Goal: Task Accomplishment & Management: Use online tool/utility

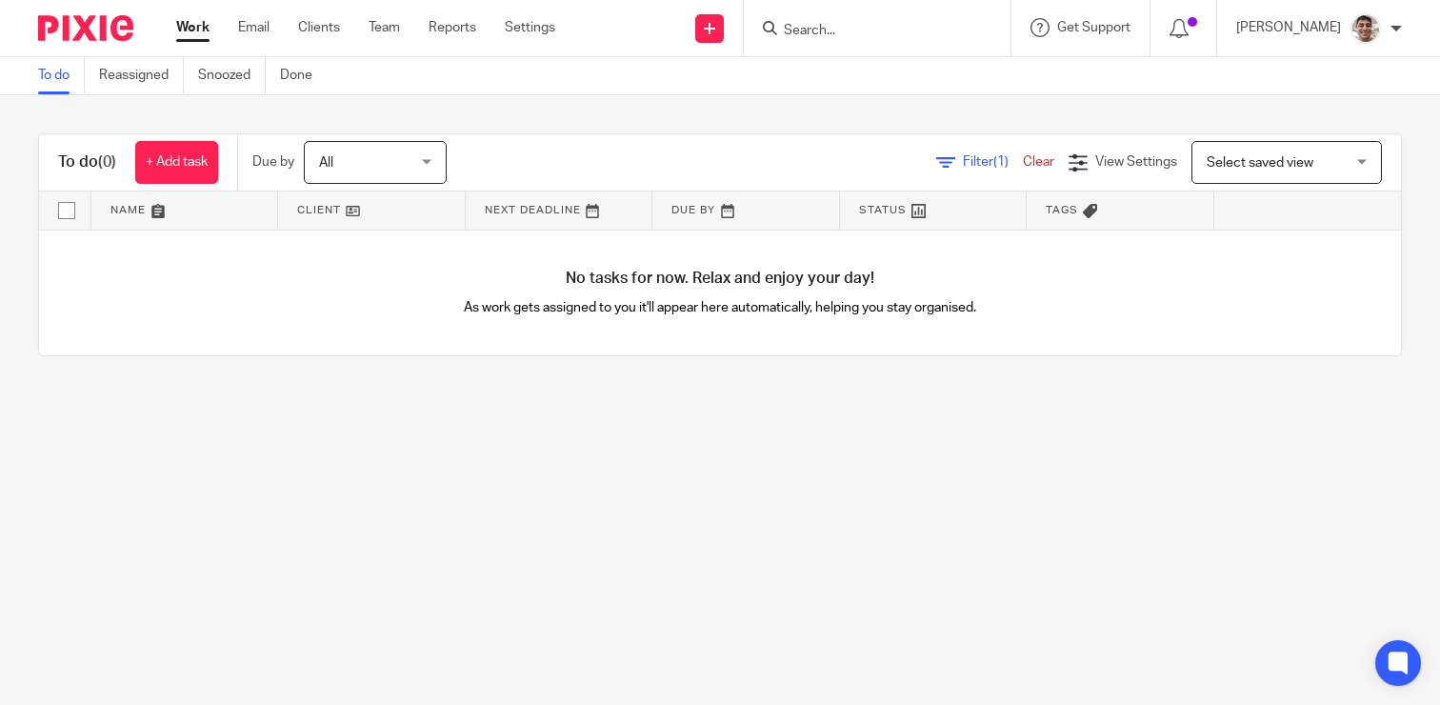
click at [851, 29] on input "Search" at bounding box center [867, 31] width 171 height 17
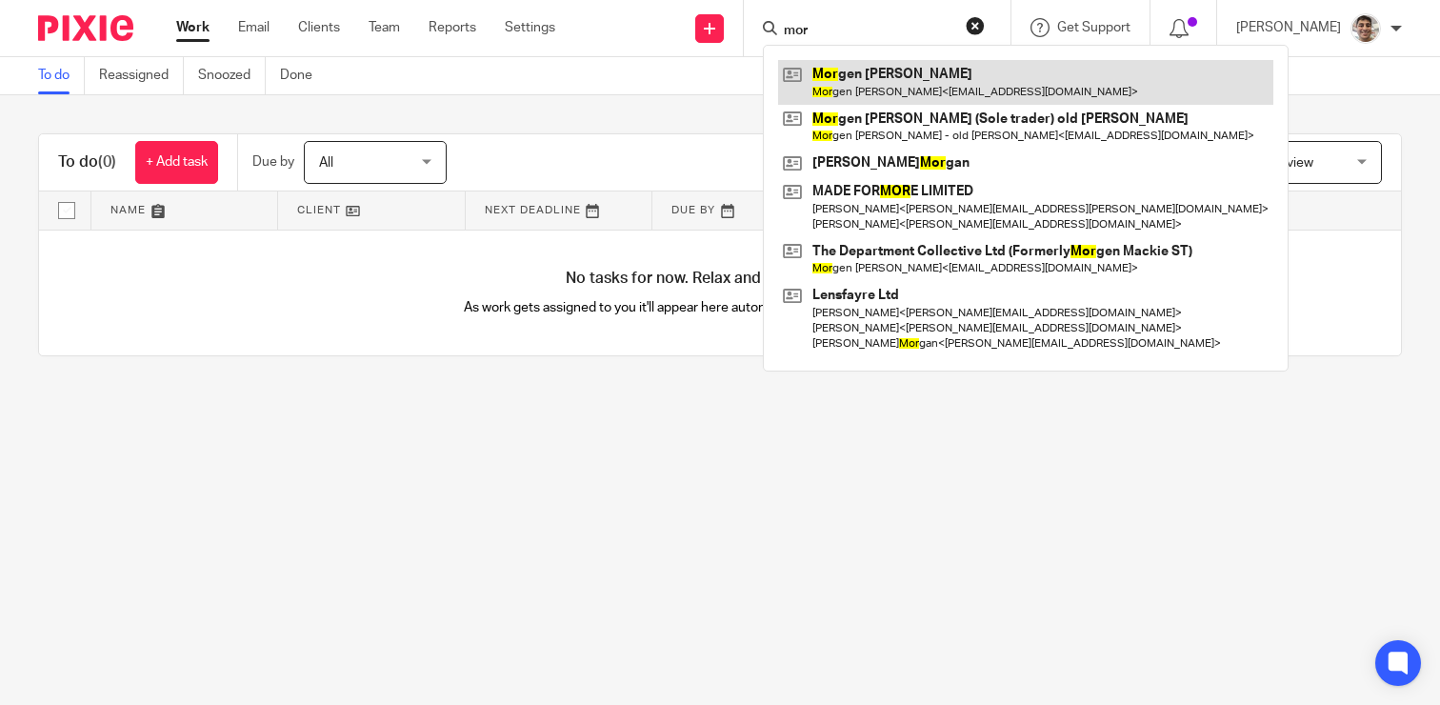
type input "mor"
click at [927, 77] on link at bounding box center [1025, 82] width 495 height 44
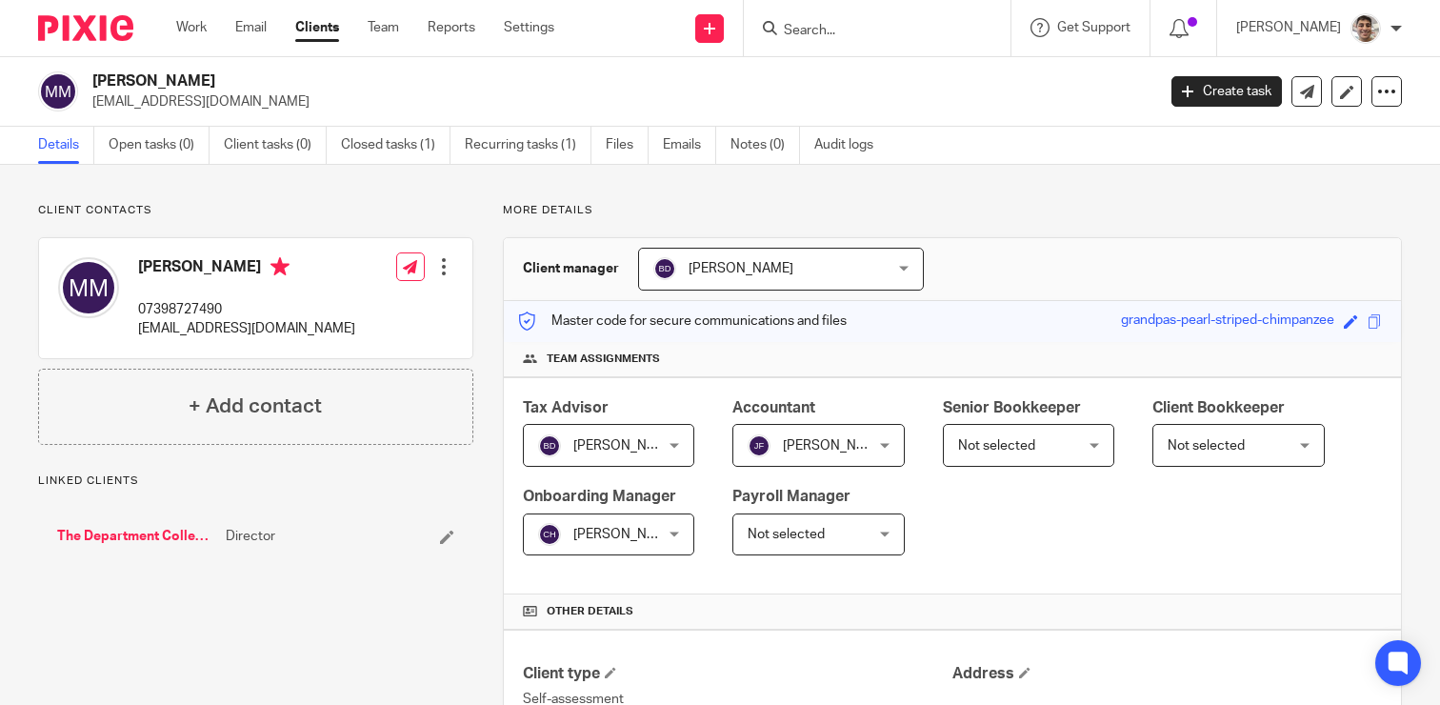
click at [158, 331] on p "orders@thecardigandepartment.com" at bounding box center [246, 328] width 217 height 19
copy div "orders@thecardigandepartment.com"
click at [184, 23] on link "Work" at bounding box center [191, 27] width 30 height 19
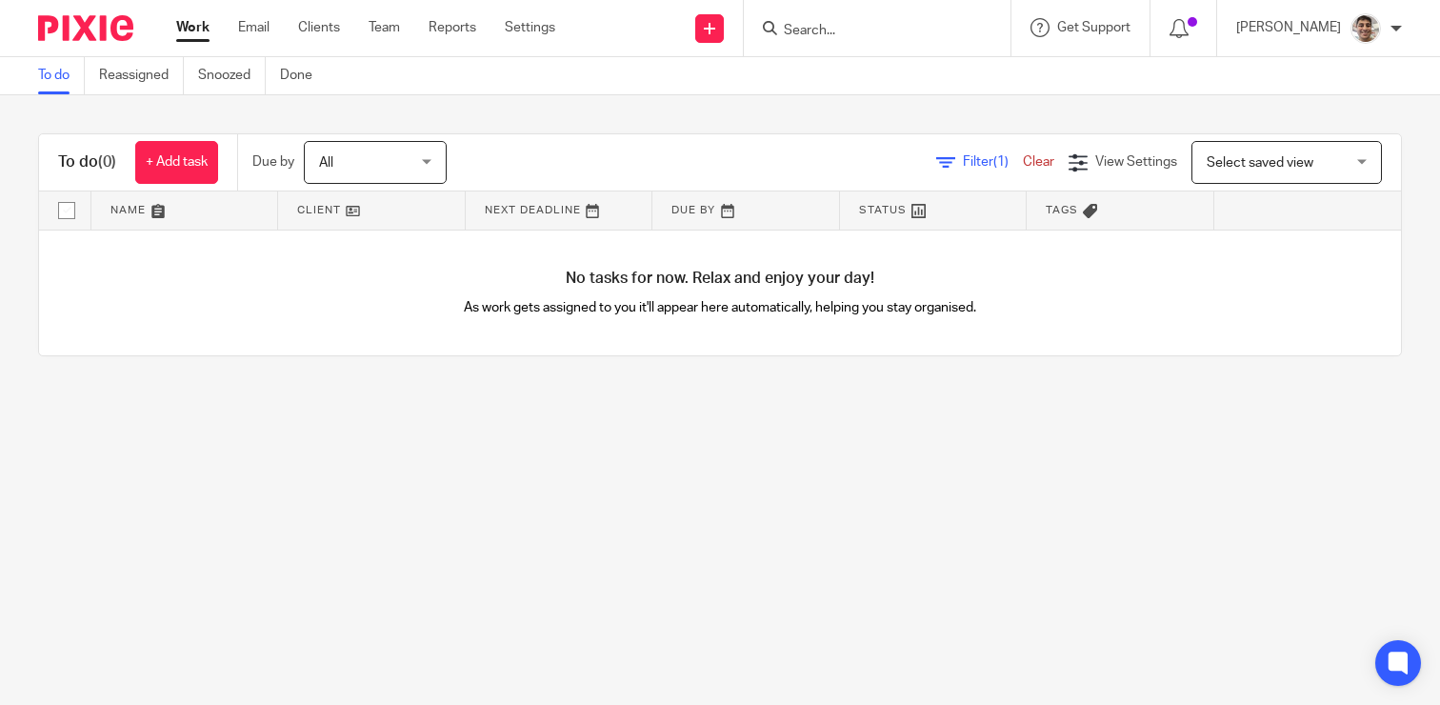
click at [877, 31] on input "Search" at bounding box center [867, 31] width 171 height 17
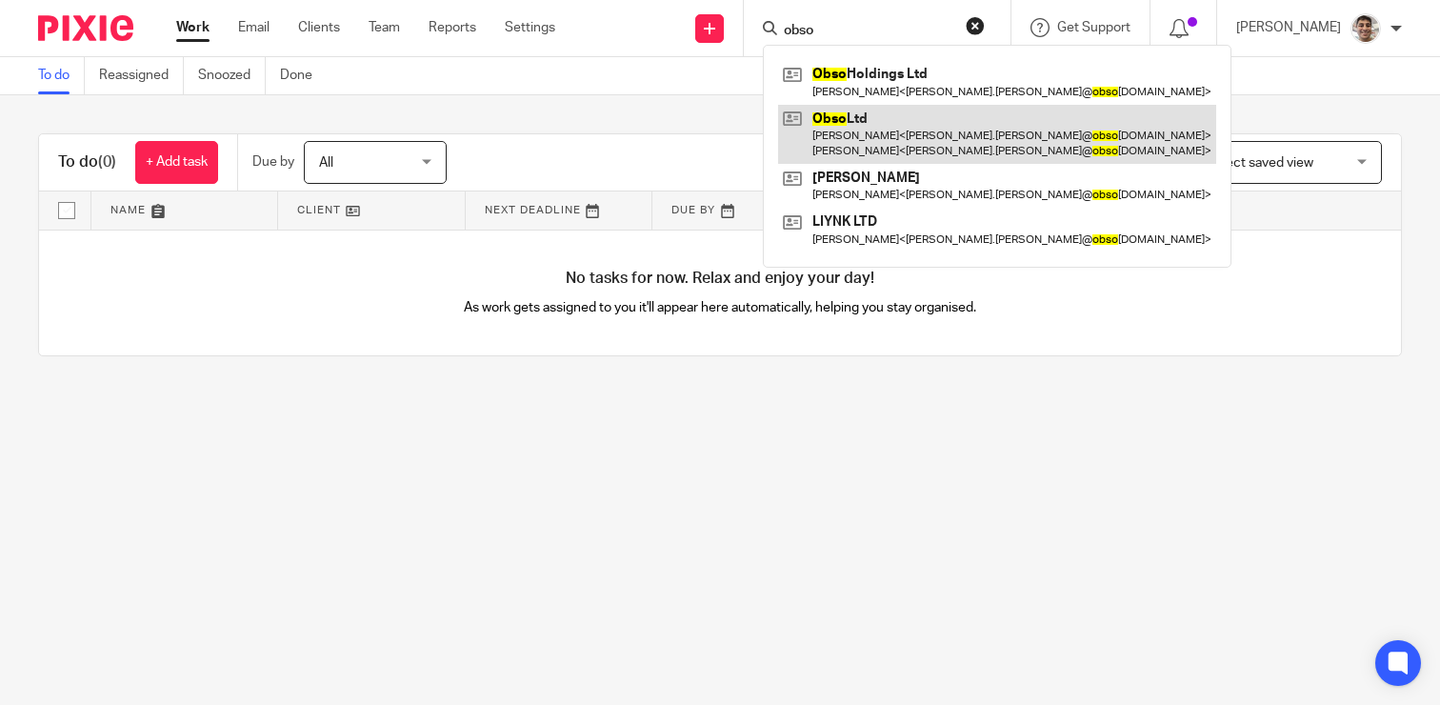
type input "obso"
click at [844, 126] on link at bounding box center [997, 134] width 438 height 59
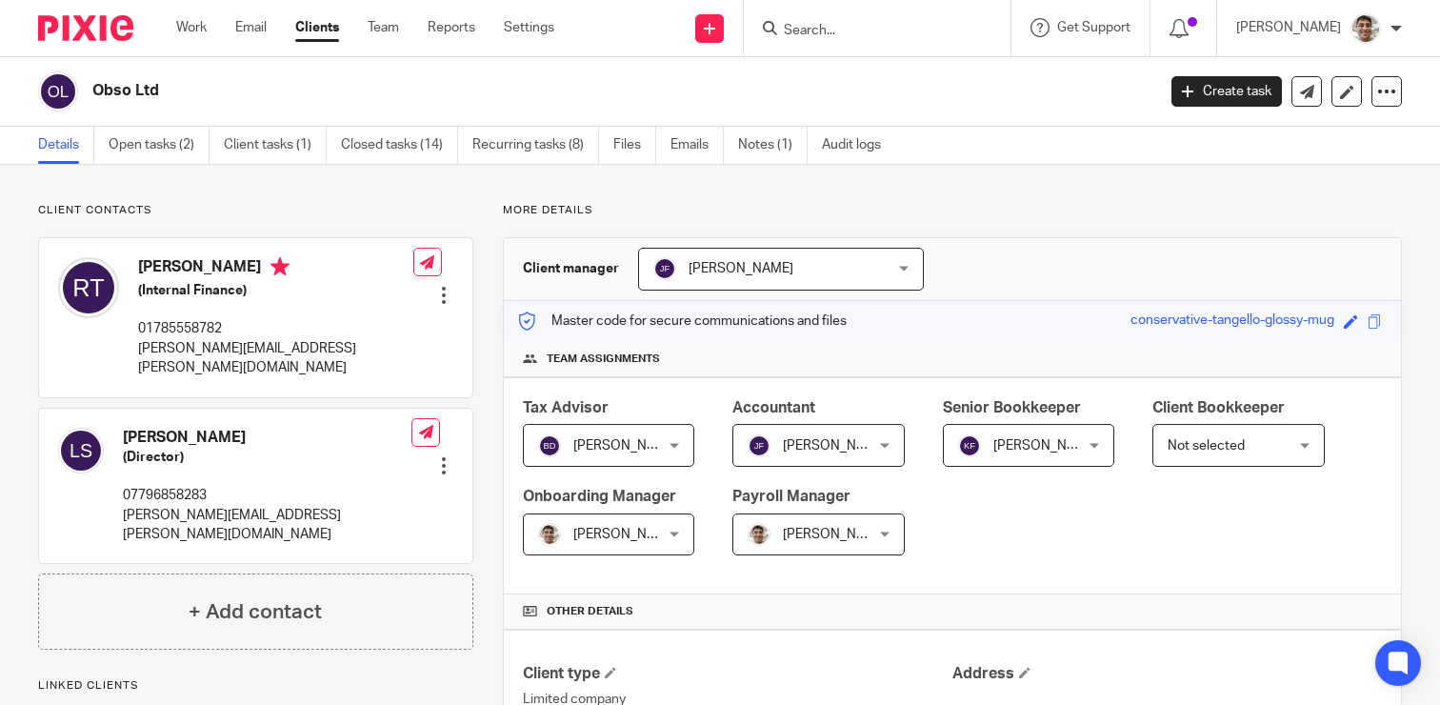
click at [170, 506] on p "[PERSON_NAME][EMAIL_ADDRESS][PERSON_NAME][DOMAIN_NAME]" at bounding box center [267, 525] width 289 height 39
copy div "[PERSON_NAME][EMAIL_ADDRESS][PERSON_NAME][DOMAIN_NAME]"
click at [155, 161] on link "Open tasks (2)" at bounding box center [159, 145] width 101 height 37
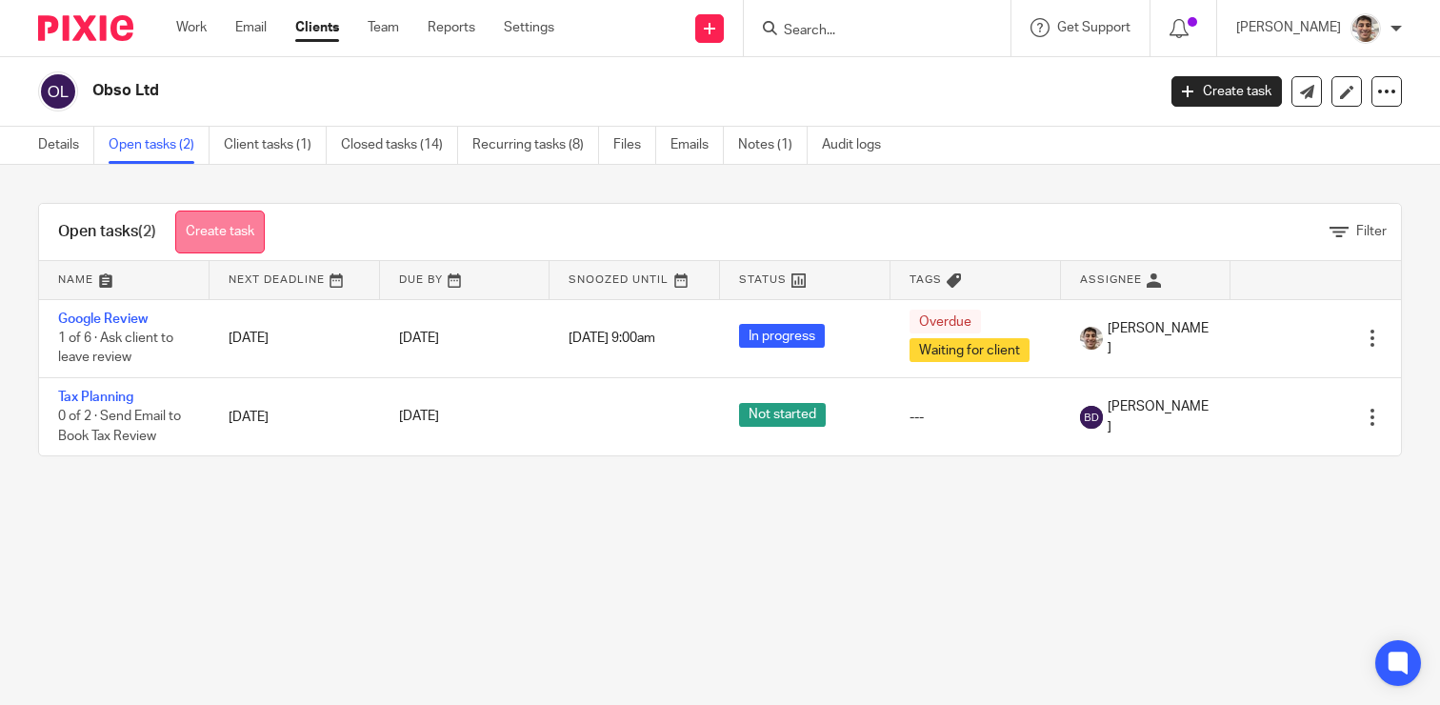
click at [212, 232] on link "Create task" at bounding box center [220, 232] width 90 height 43
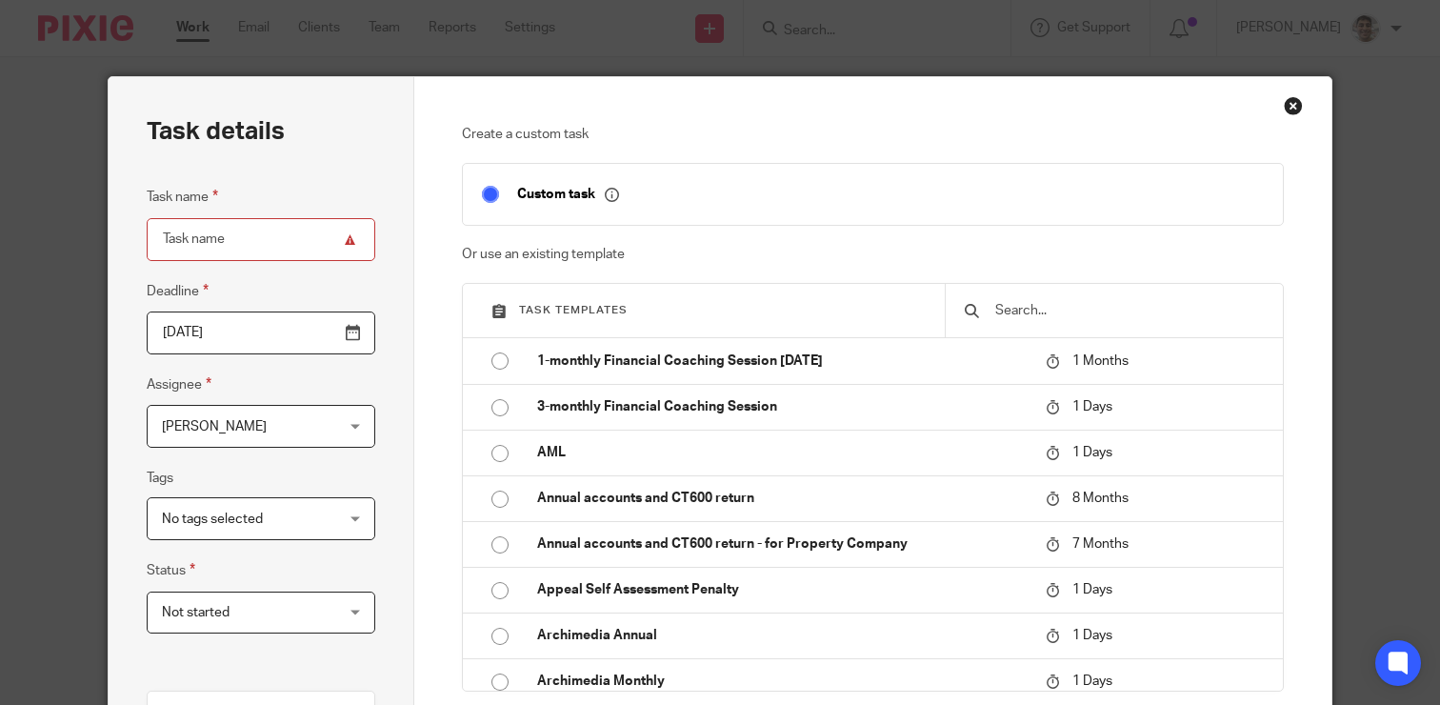
click at [1059, 310] on input "text" at bounding box center [1129, 310] width 270 height 21
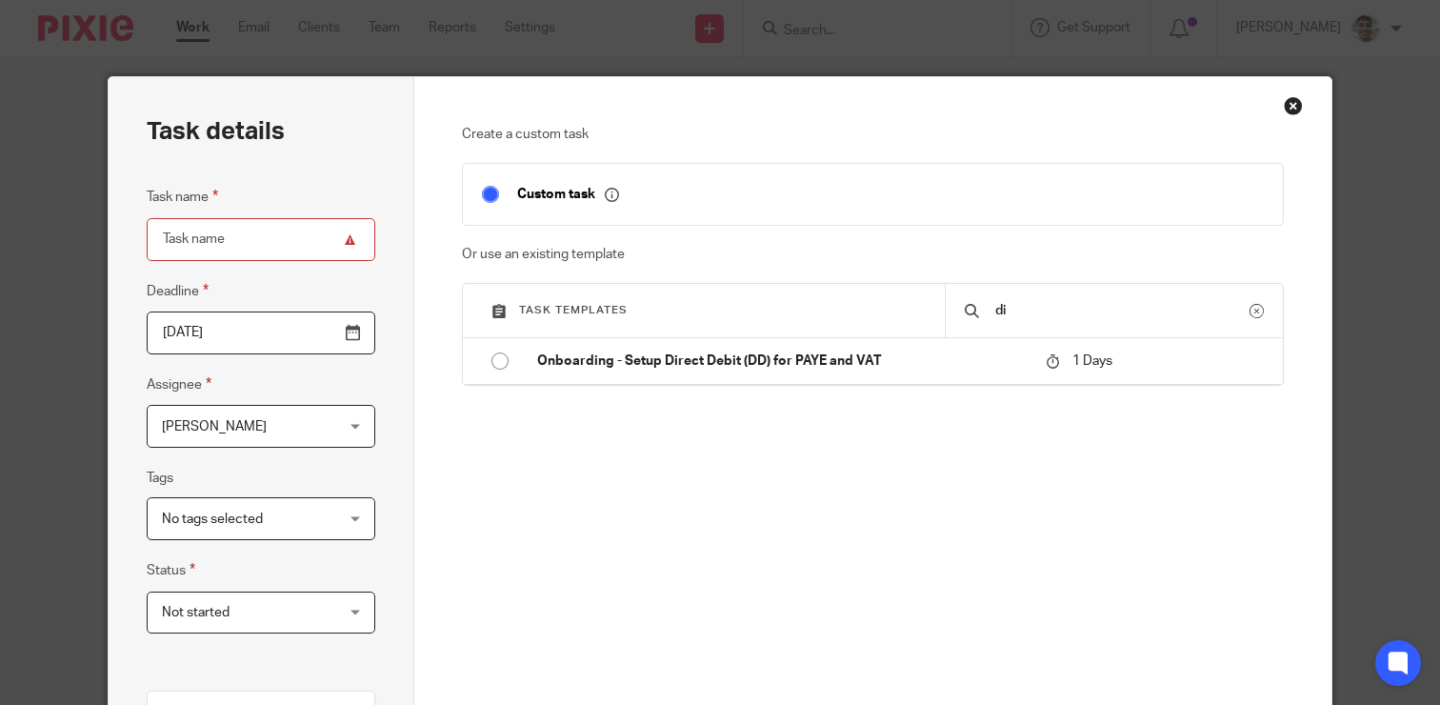
type input "d"
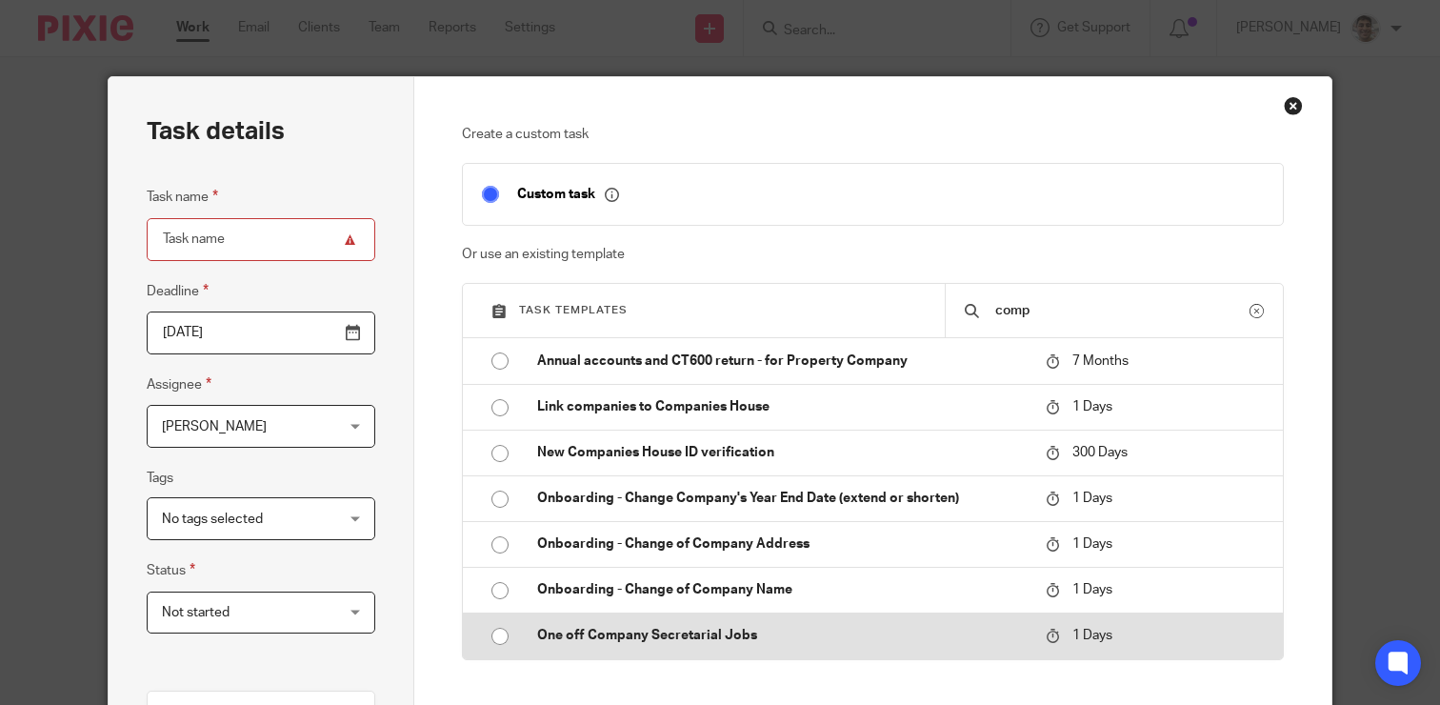
type input "comp"
click at [697, 634] on p "One off Company Secretarial Jobs" at bounding box center [782, 635] width 490 height 19
type input "2025-09-26"
type input "One off Company Secretarial Jobs"
checkbox input "false"
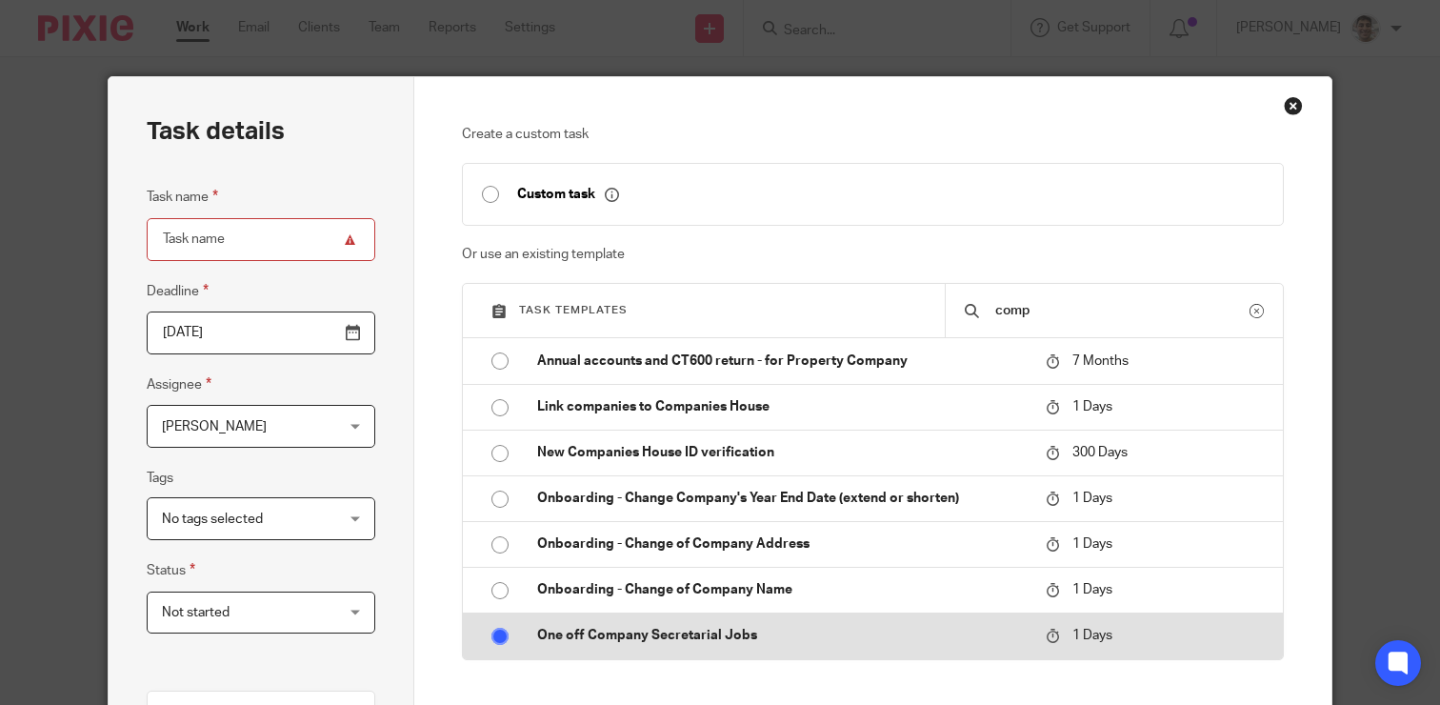
radio input "true"
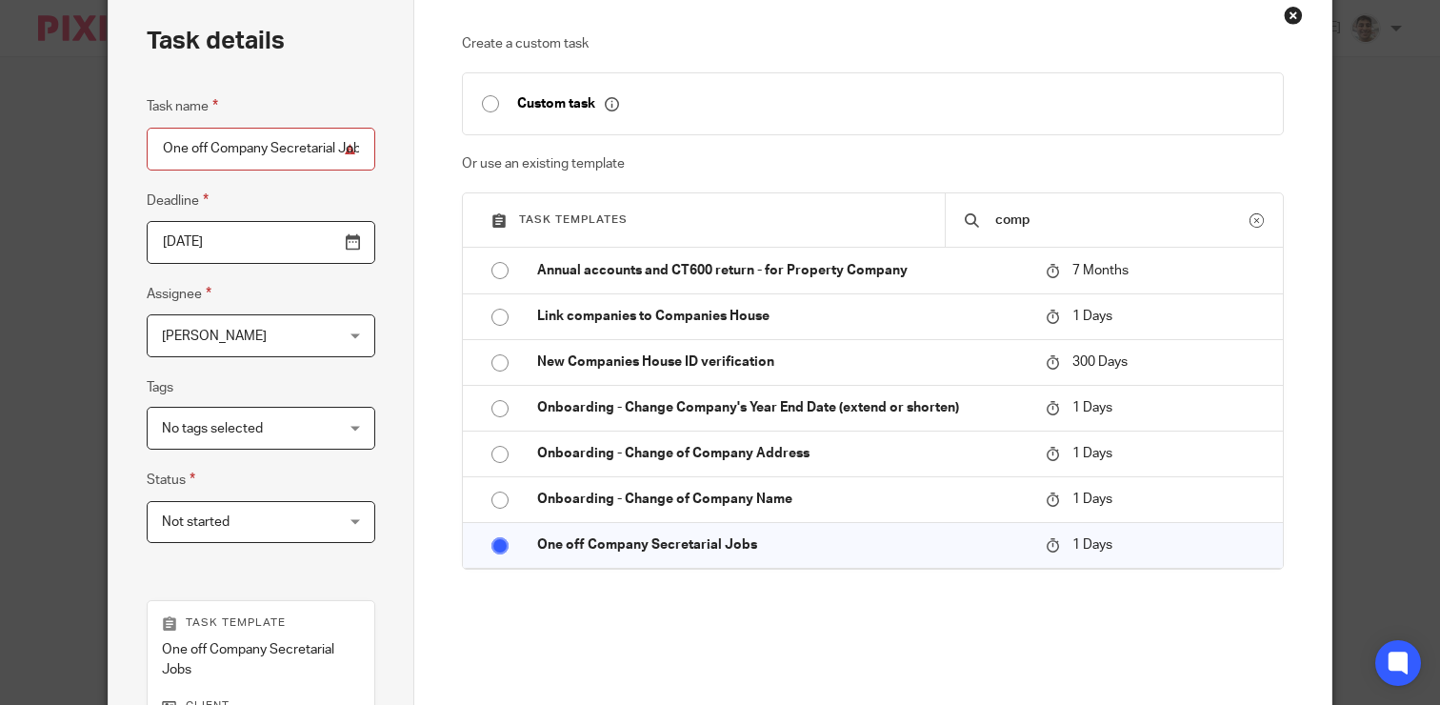
scroll to position [85, 0]
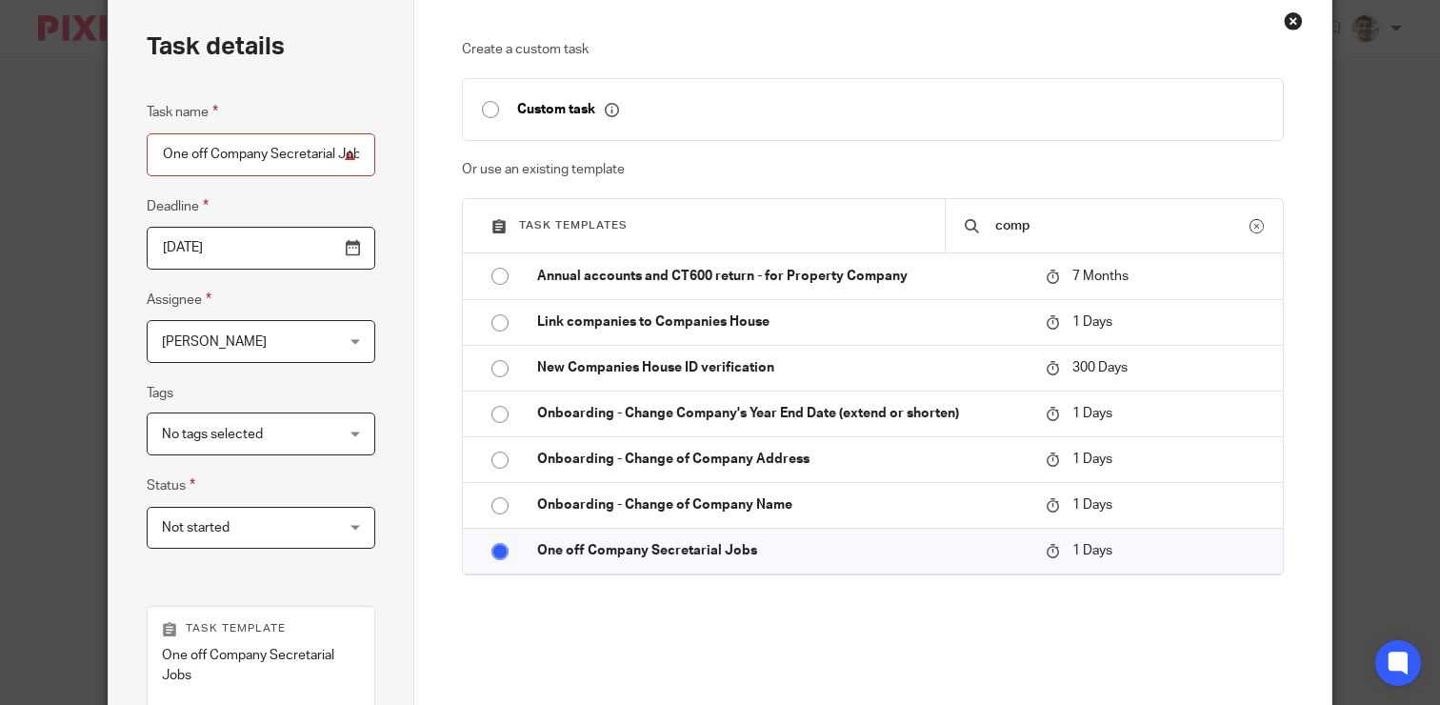
click at [268, 158] on input "One off Company Secretarial Jobs" at bounding box center [261, 154] width 229 height 43
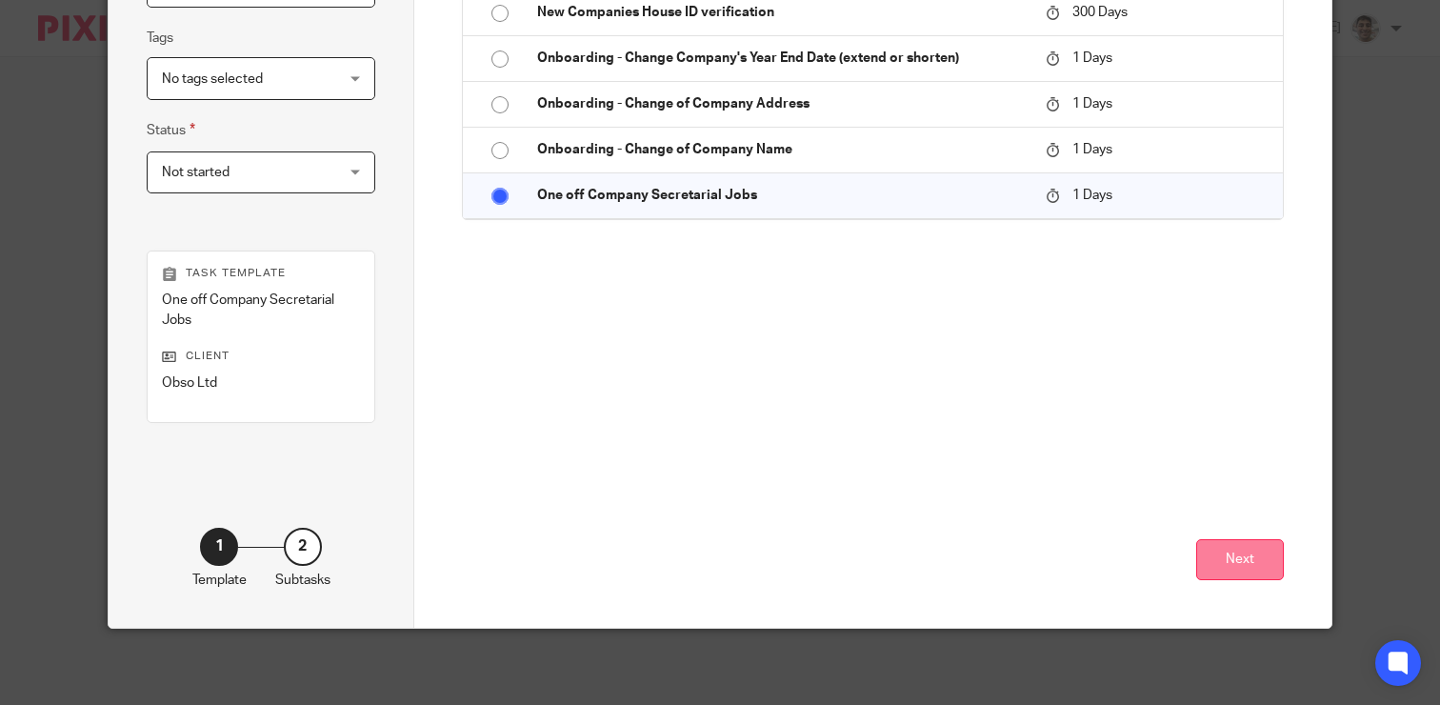
type input "One off Company Secretarial -- remove Onkar as Director & Shareholder"
click at [1263, 569] on button "Next" at bounding box center [1241, 559] width 88 height 41
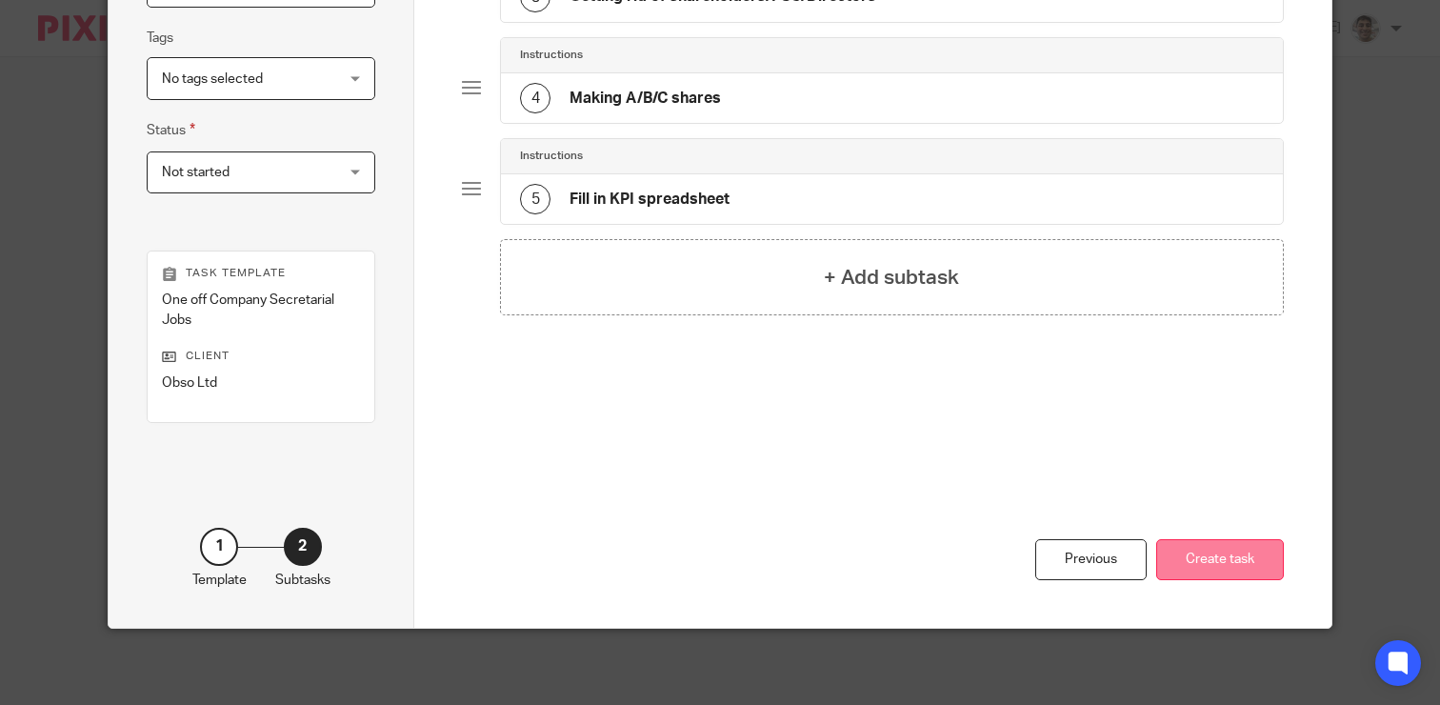
click at [1197, 559] on button "Create task" at bounding box center [1221, 559] width 128 height 41
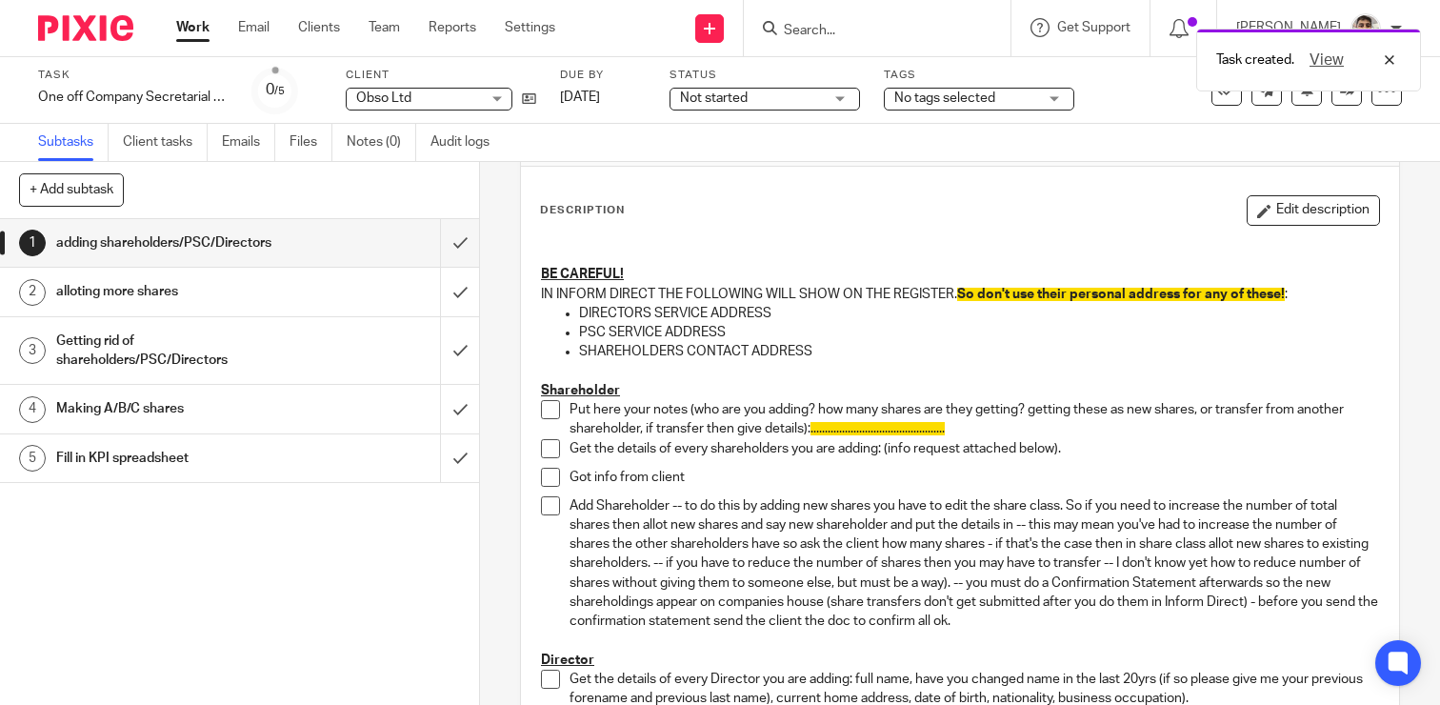
scroll to position [82, 0]
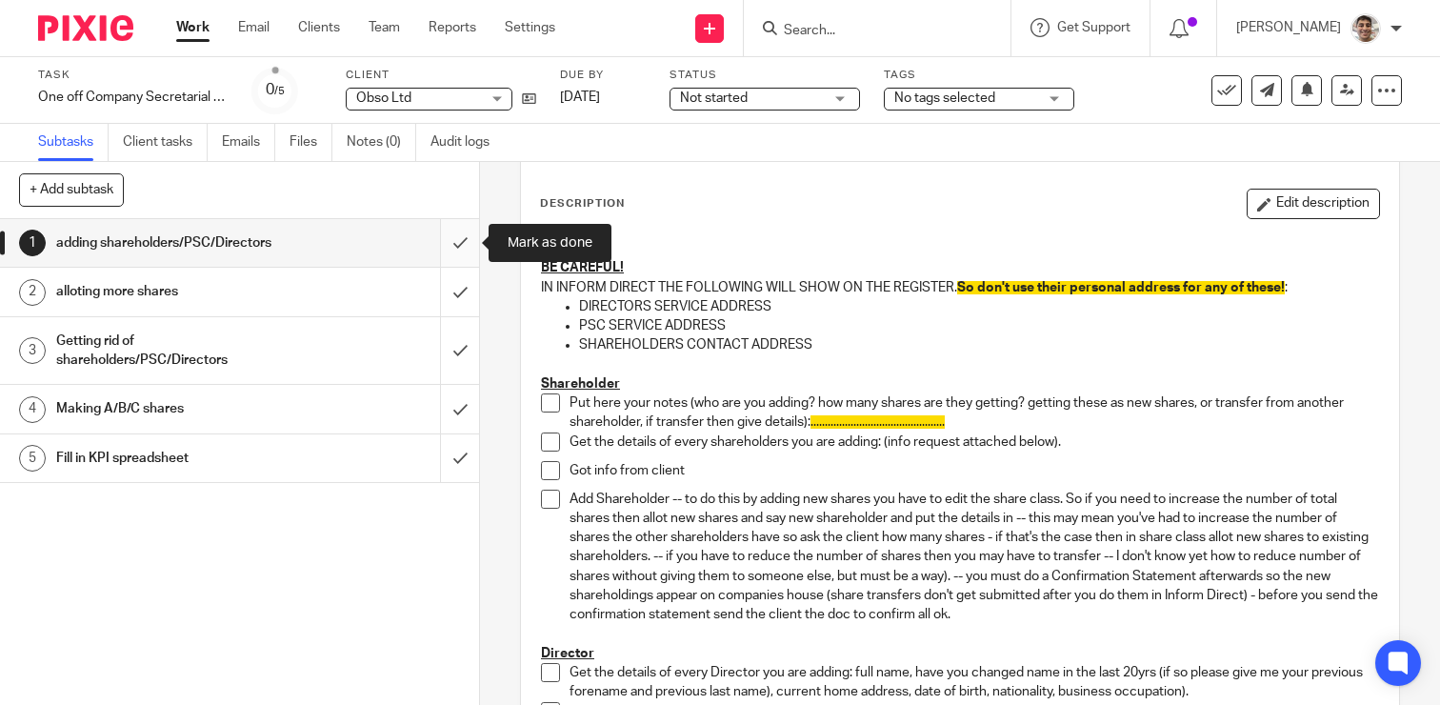
click at [463, 247] on input "submit" at bounding box center [239, 243] width 479 height 48
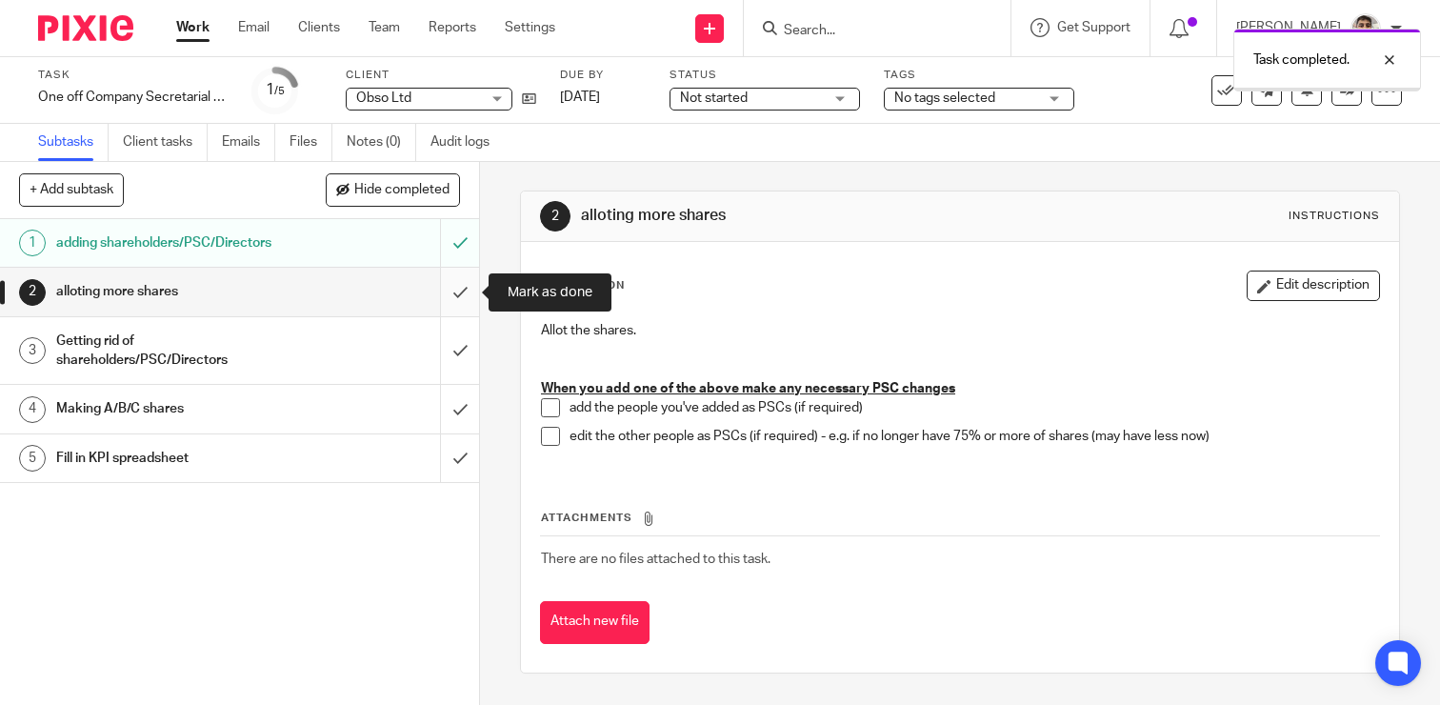
click at [459, 292] on input "submit" at bounding box center [239, 292] width 479 height 48
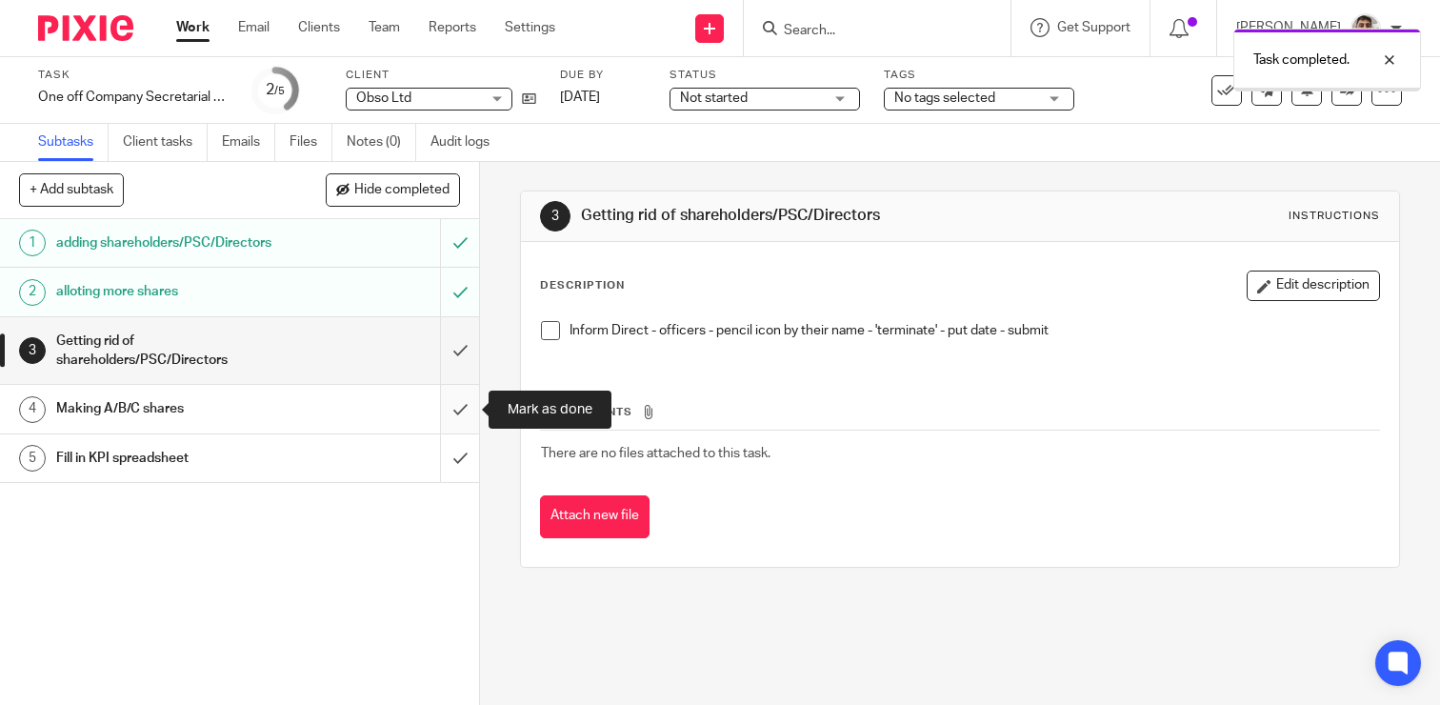
click at [457, 407] on input "submit" at bounding box center [239, 409] width 479 height 48
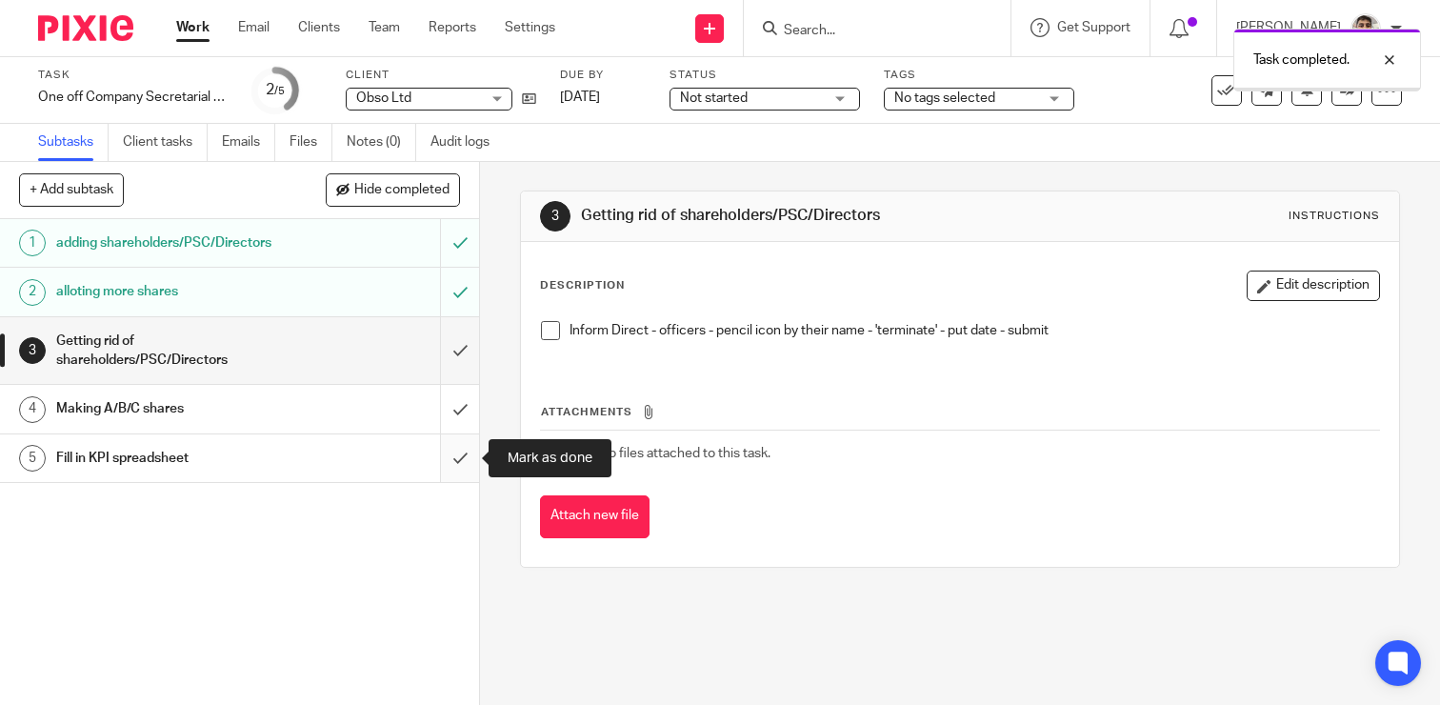
click at [457, 447] on input "submit" at bounding box center [239, 458] width 479 height 48
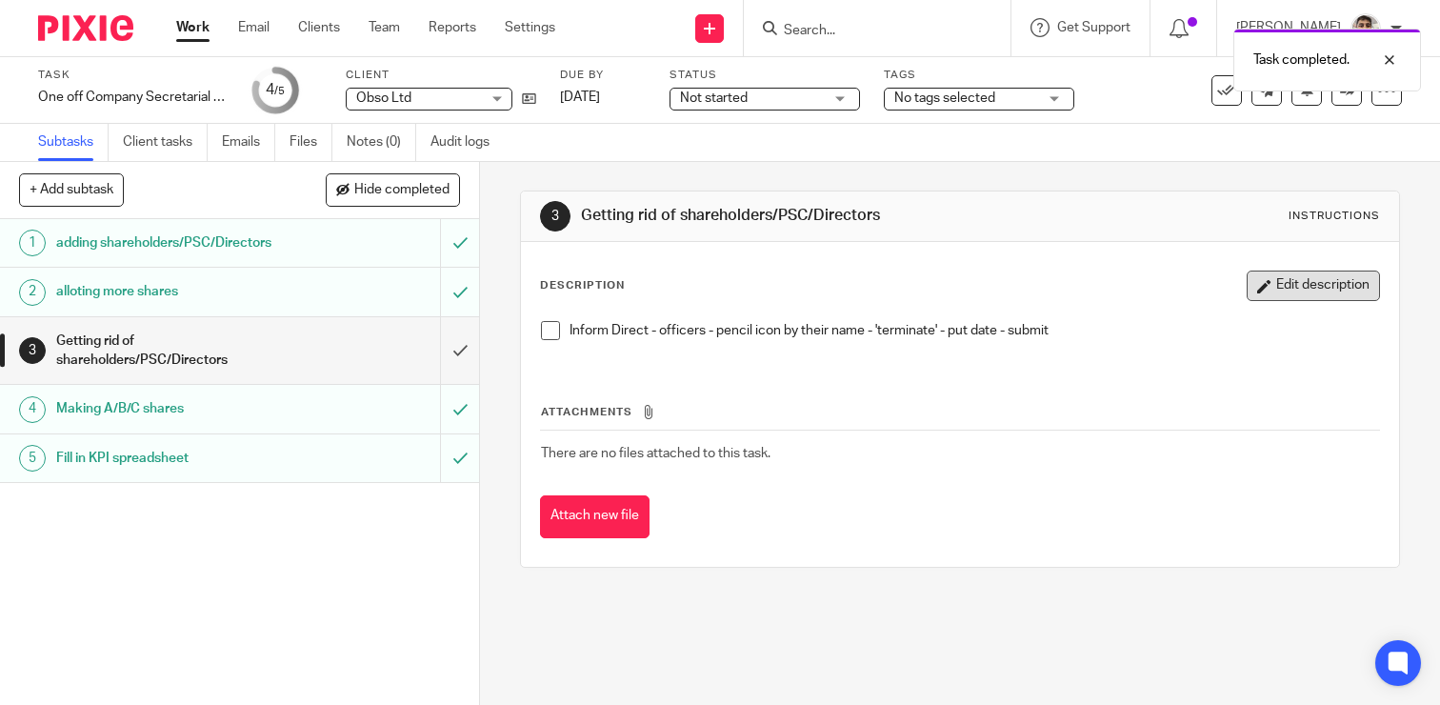
click at [1315, 287] on button "Edit description" at bounding box center [1313, 286] width 133 height 30
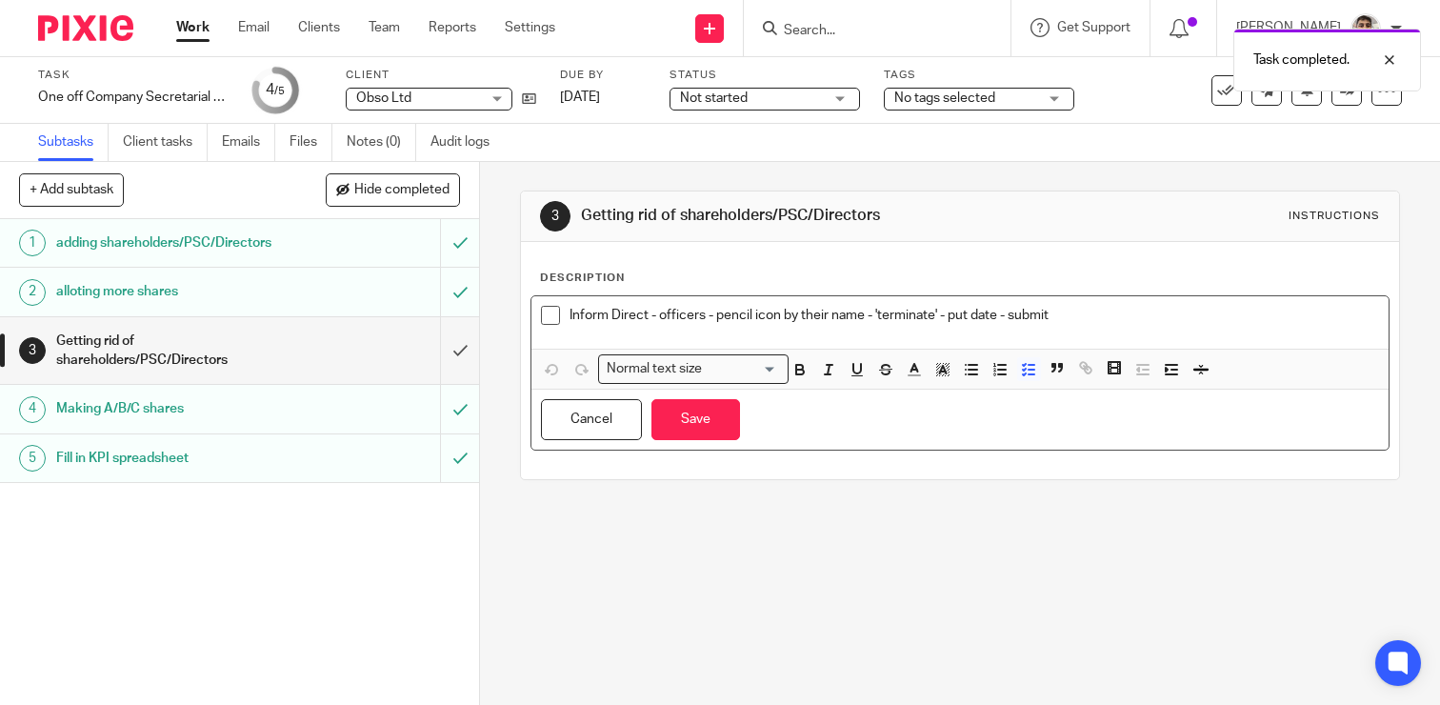
click at [1118, 315] on p "Inform Direct - officers - pencil icon by their name - 'terminate' - put date -…" at bounding box center [975, 315] width 810 height 19
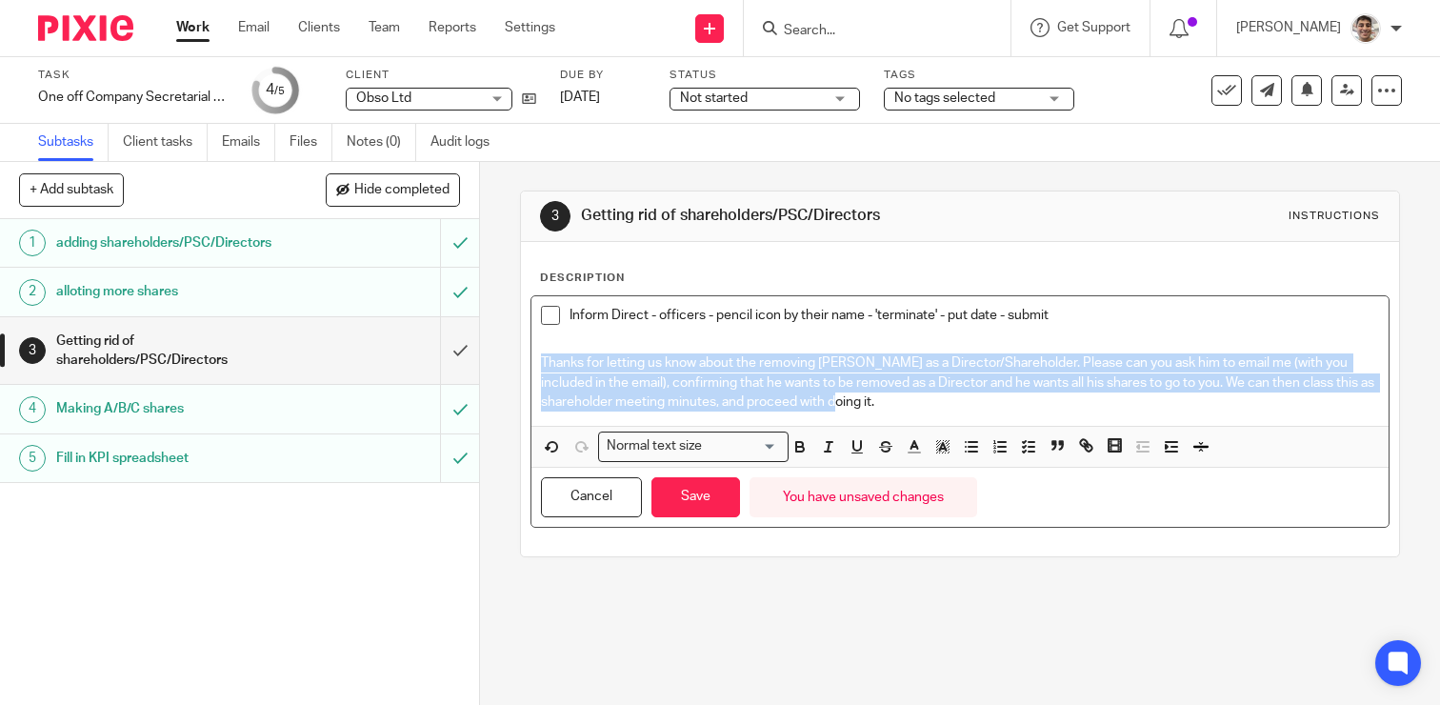
drag, startPoint x: 813, startPoint y: 403, endPoint x: 538, endPoint y: 365, distance: 277.0
click at [538, 365] on div "Inform Direct - officers - pencil icon by their name - 'terminate' - put date -…" at bounding box center [960, 361] width 857 height 130
click at [943, 445] on polyline "button" at bounding box center [943, 447] width 7 height 8
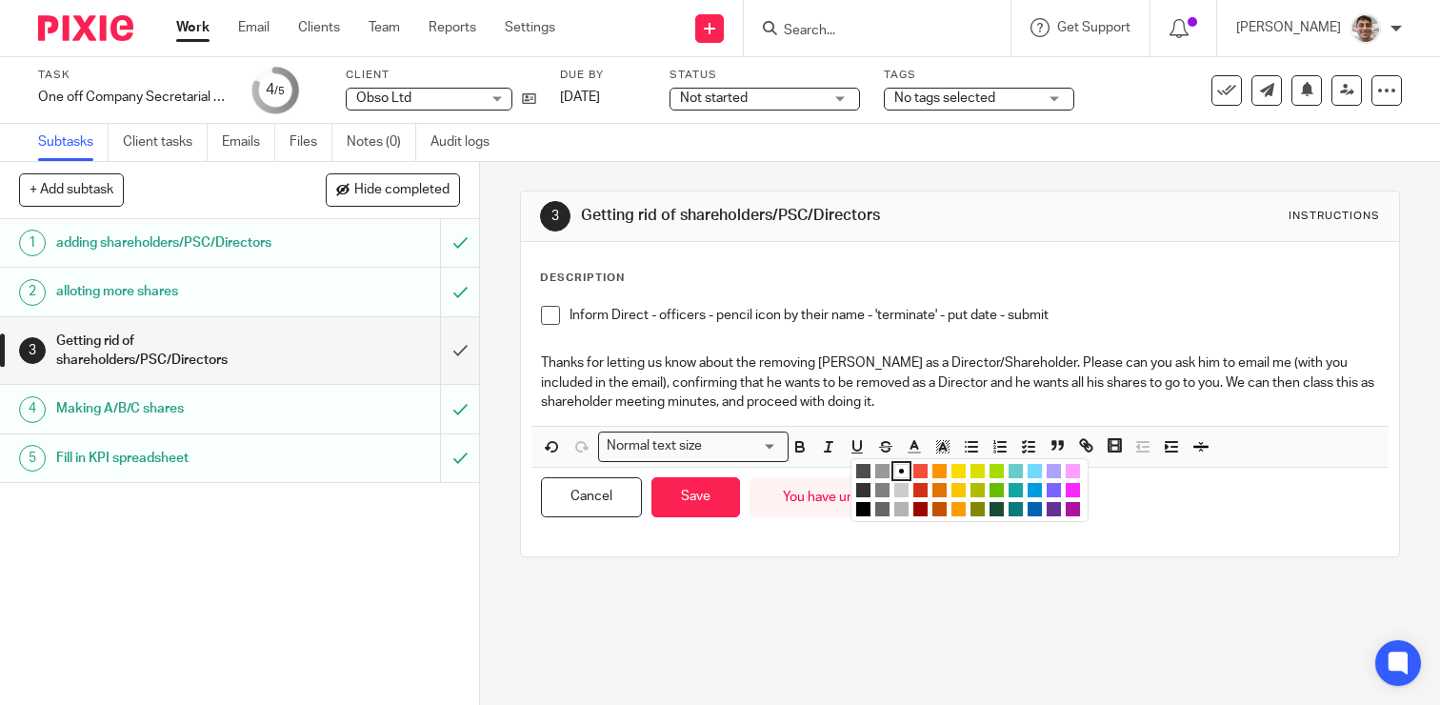
click at [956, 469] on li "color:#FCDC00" at bounding box center [959, 471] width 14 height 14
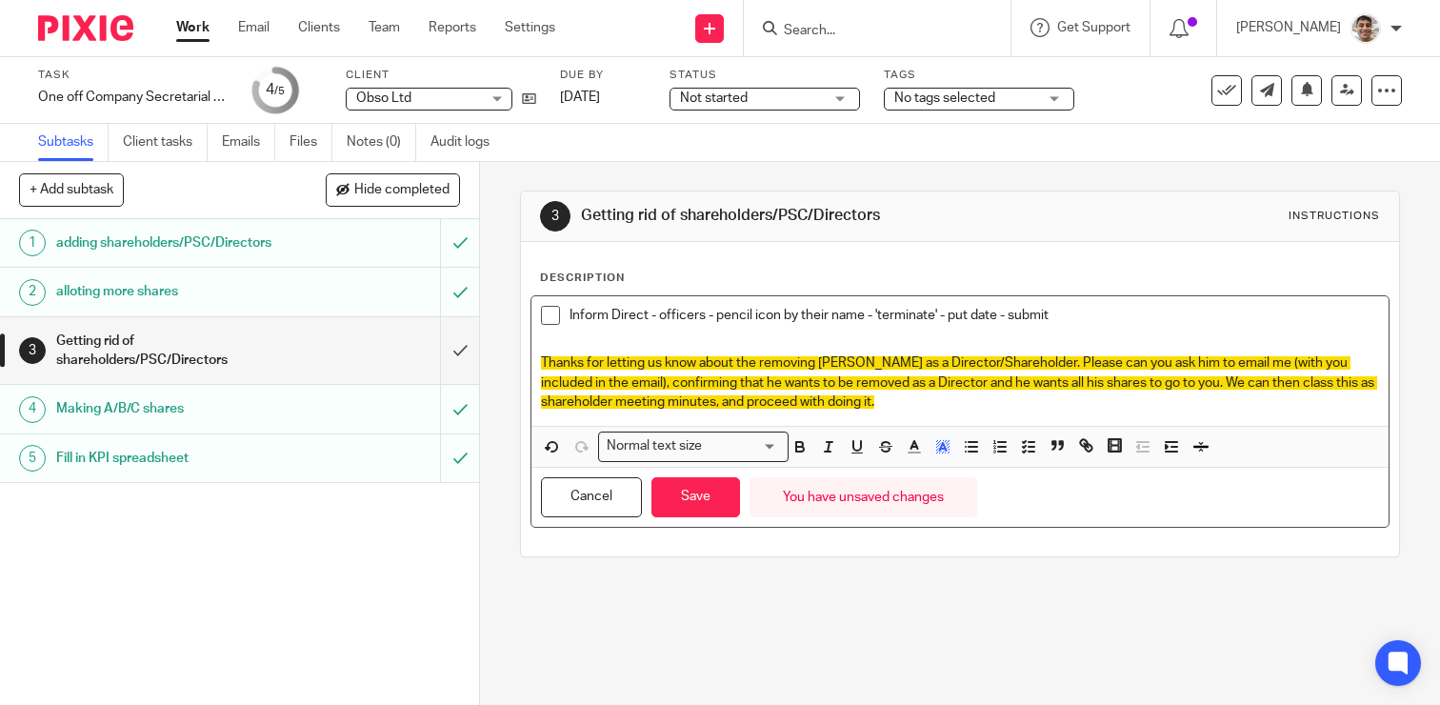
click at [543, 367] on span "Thanks for letting us know about the removing Onkar as a Director/Shareholder. …" at bounding box center [959, 382] width 836 height 52
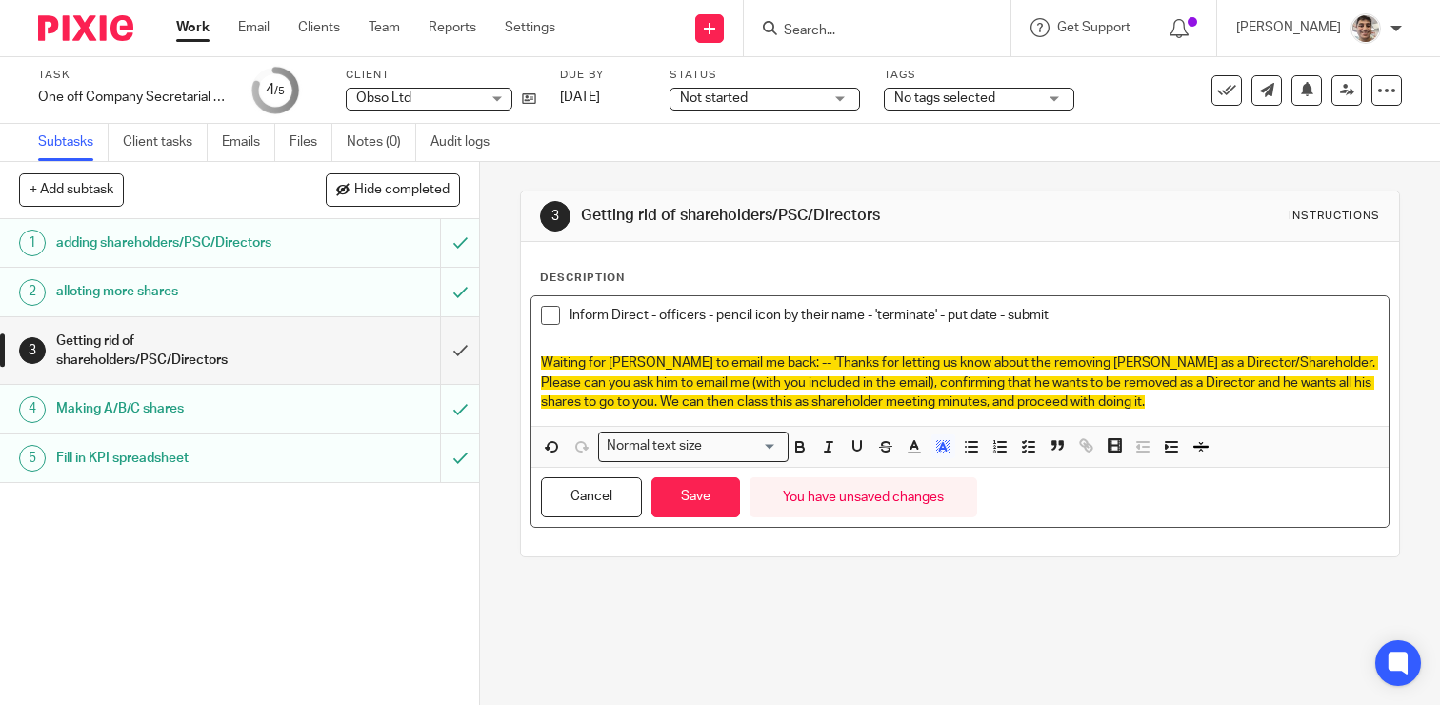
click at [1118, 406] on p "Waiting for Leroy to email me back: -- 'Thanks for letting us know about the re…" at bounding box center [960, 382] width 838 height 58
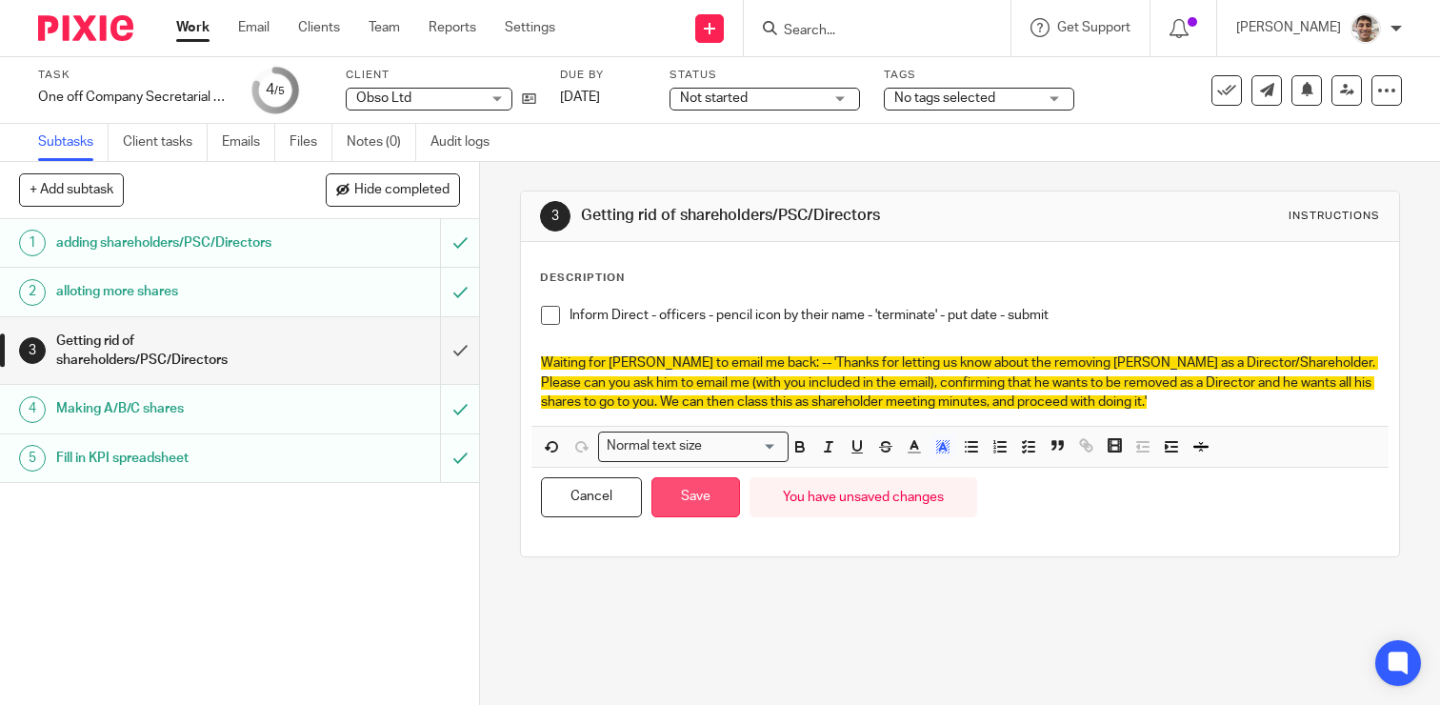
click at [681, 493] on button "Save" at bounding box center [696, 497] width 89 height 41
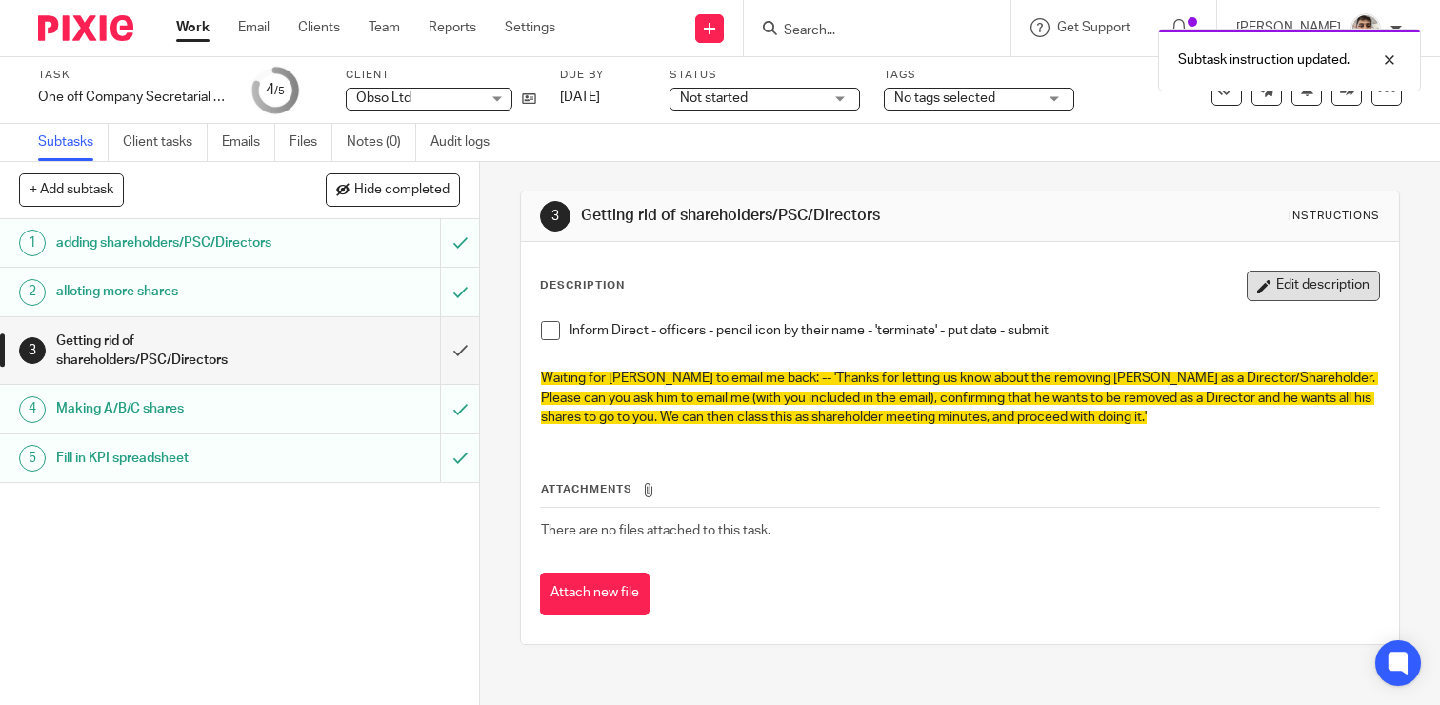
click at [1330, 279] on button "Edit description" at bounding box center [1313, 286] width 133 height 30
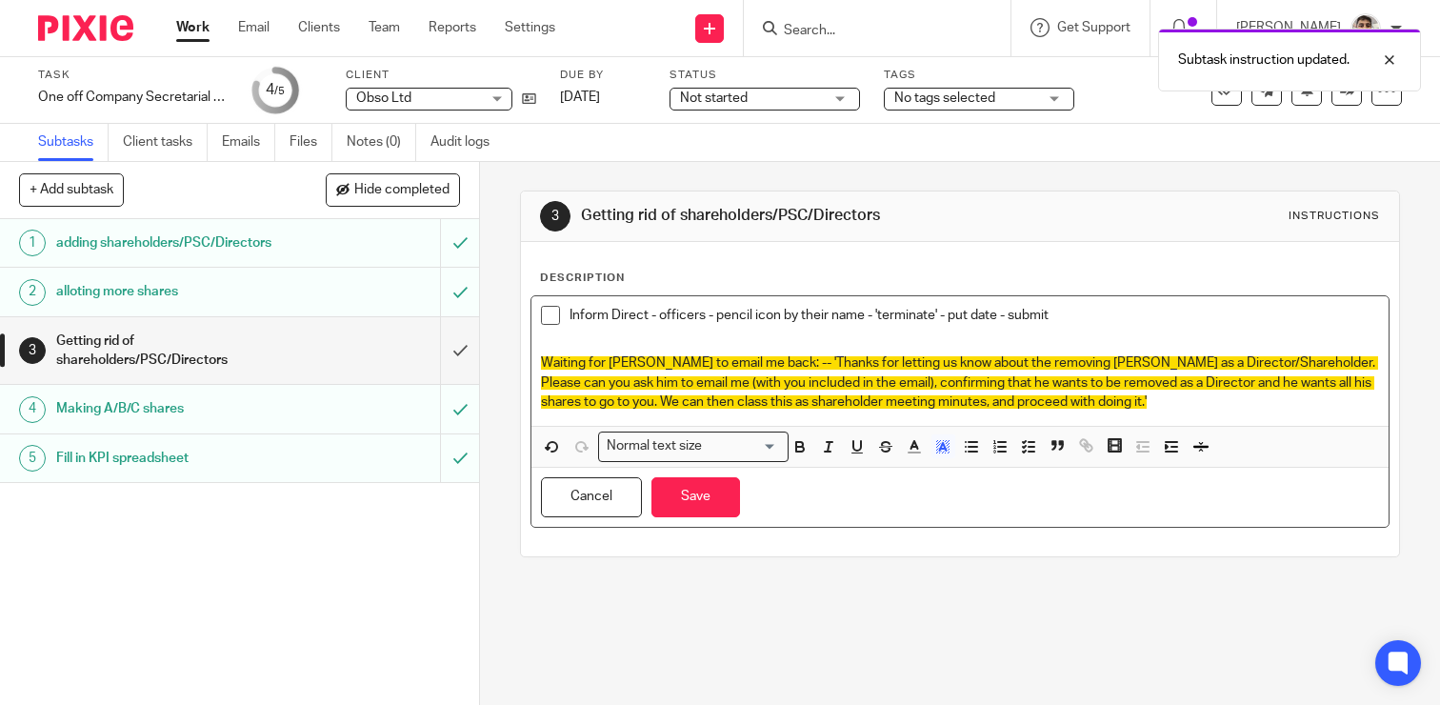
click at [745, 362] on span "Waiting for Leroy to email me back: -- 'Thanks for letting us know about the re…" at bounding box center [959, 382] width 837 height 52
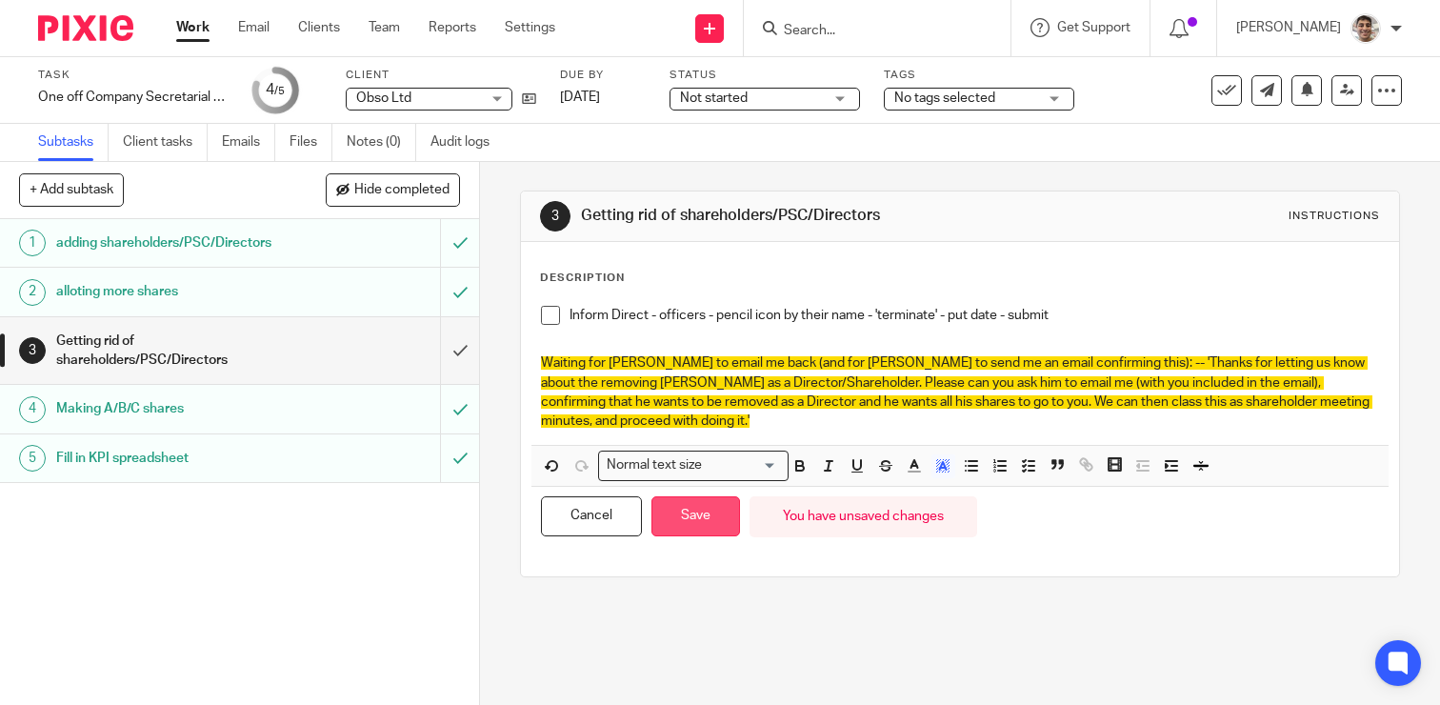
click at [696, 496] on button "Save" at bounding box center [696, 516] width 89 height 41
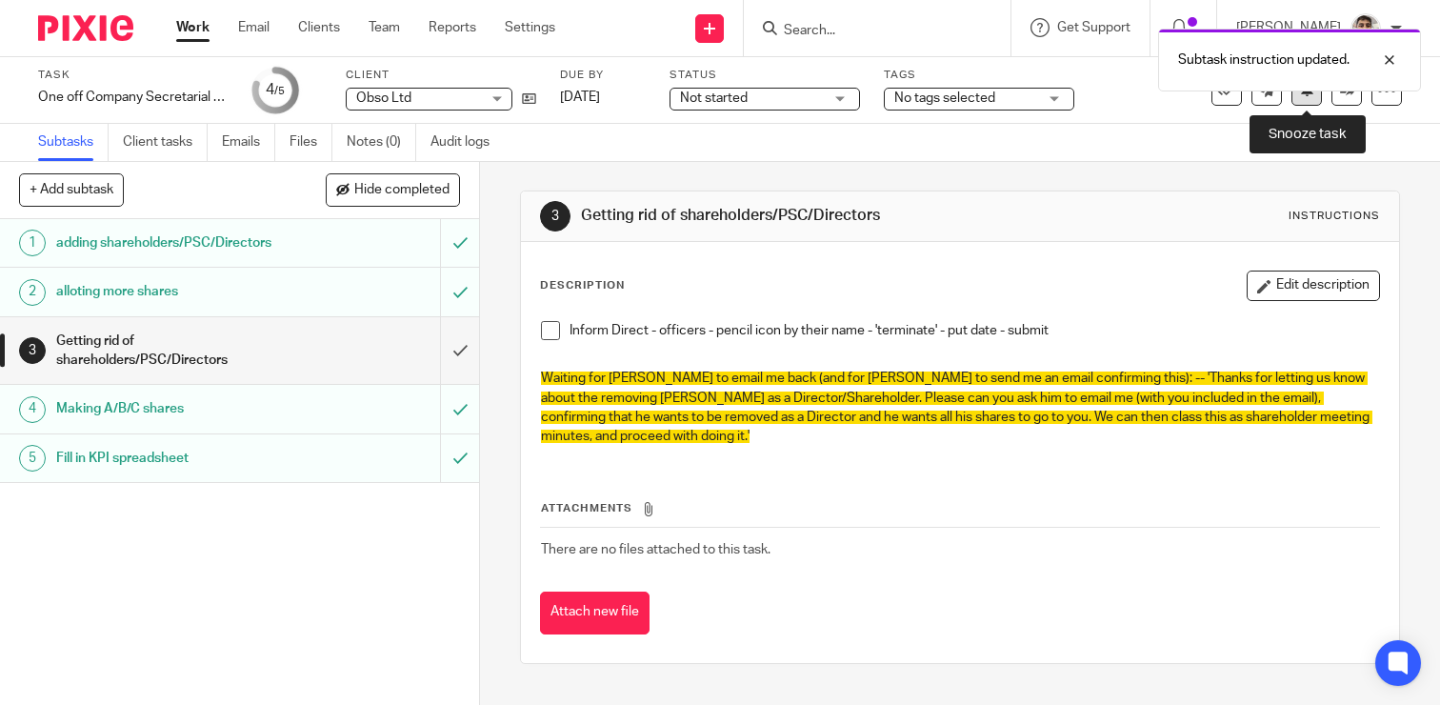
click at [1310, 95] on icon at bounding box center [1307, 89] width 14 height 14
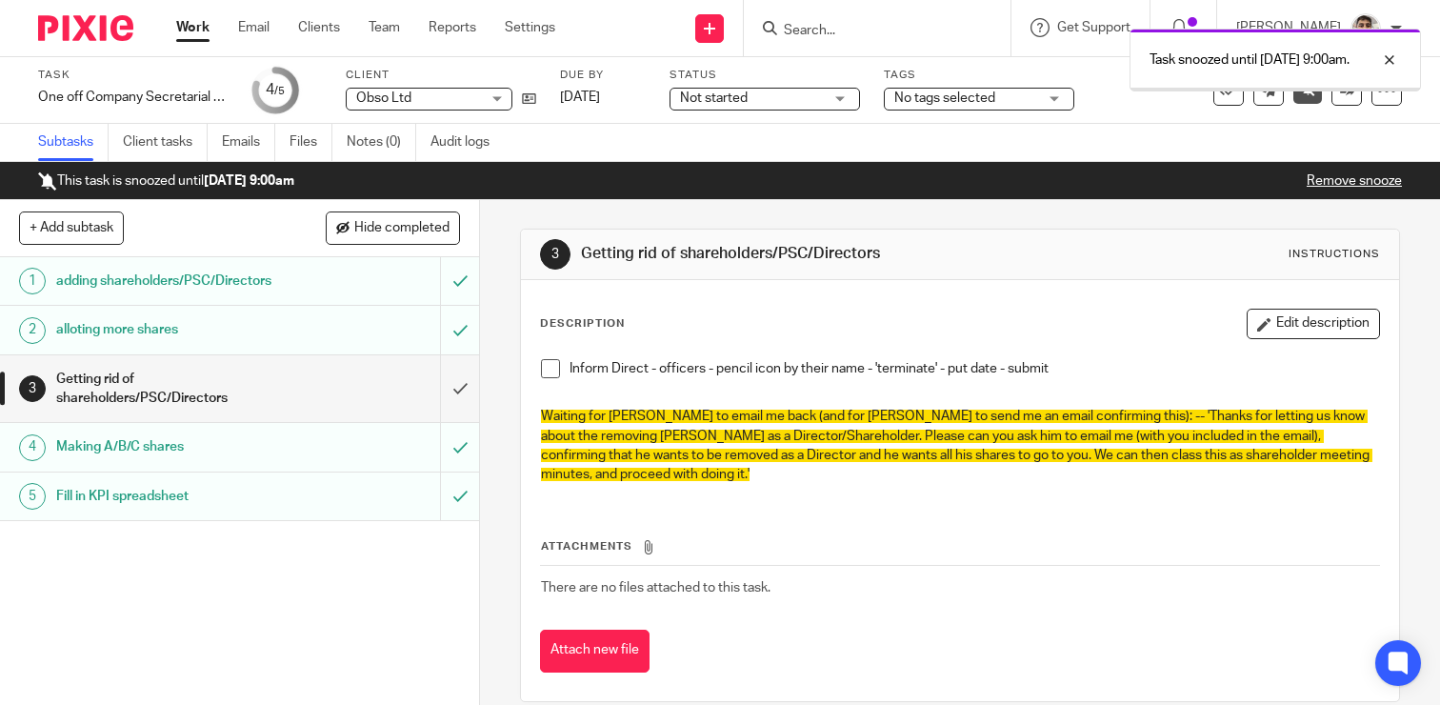
click at [190, 23] on link "Work" at bounding box center [192, 27] width 33 height 19
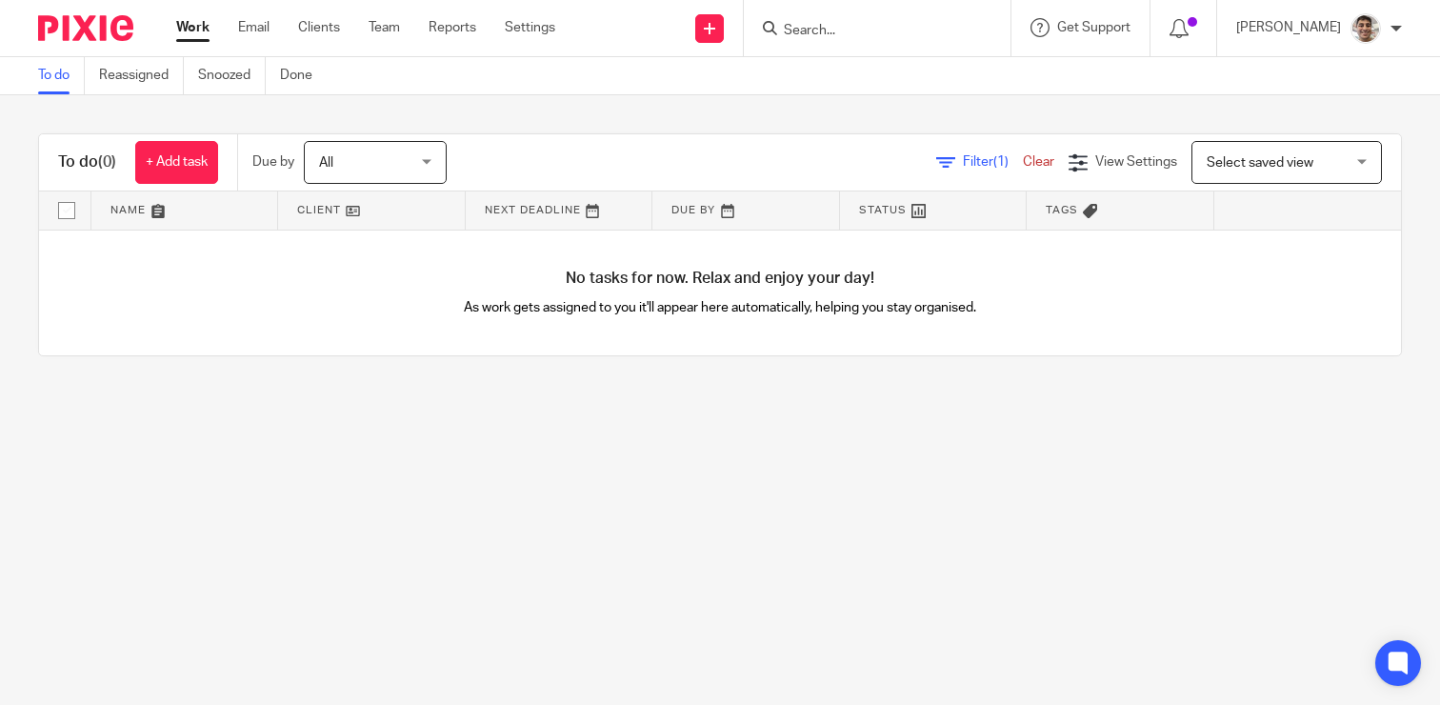
click at [857, 423] on main "To do Reassigned Snoozed Done To do (0) + Add task Due by All All [DATE] [DATE]…" at bounding box center [720, 352] width 1440 height 705
